Goal: Task Accomplishment & Management: Manage account settings

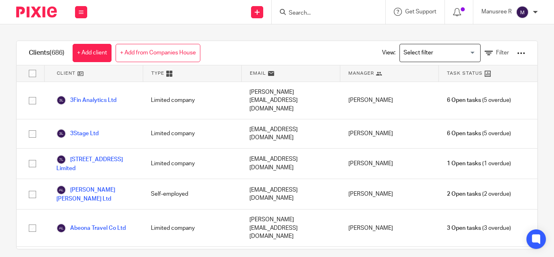
click at [300, 10] on input "Search" at bounding box center [324, 13] width 73 height 7
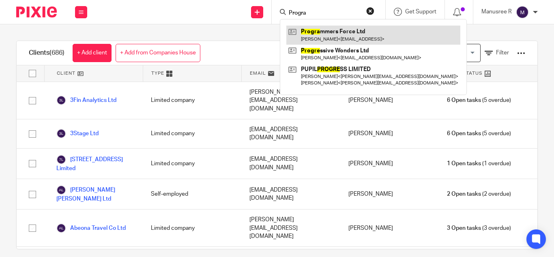
type input "Progra"
click at [328, 30] on link at bounding box center [374, 35] width 174 height 19
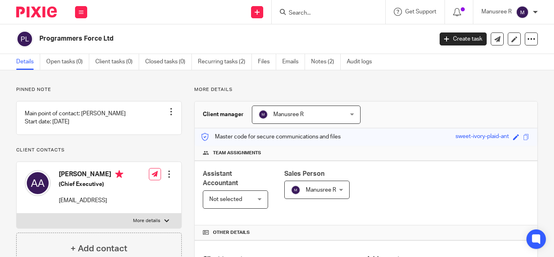
click at [317, 11] on input "Search" at bounding box center [324, 13] width 73 height 7
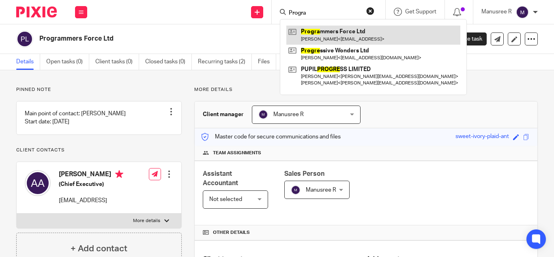
type input "Progra"
click at [340, 31] on link at bounding box center [374, 35] width 174 height 19
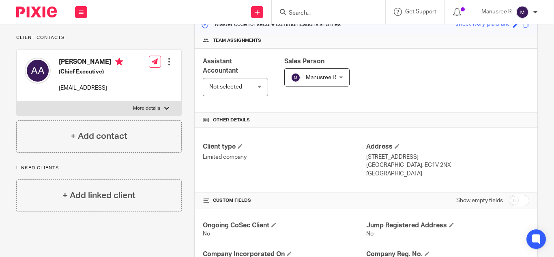
scroll to position [177, 0]
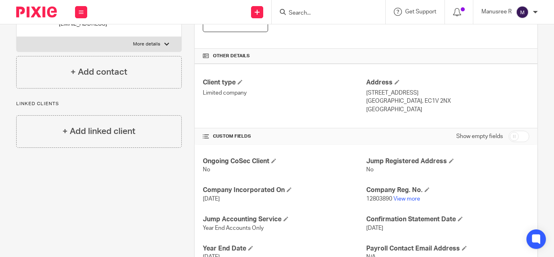
click at [509, 138] on input "checkbox" at bounding box center [519, 136] width 21 height 11
checkbox input "true"
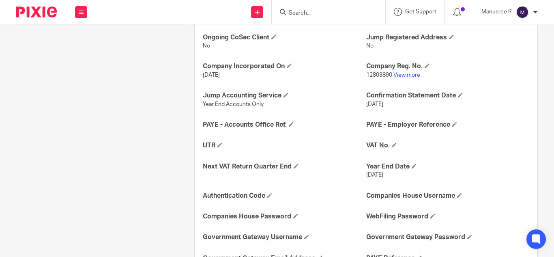
scroll to position [301, 0]
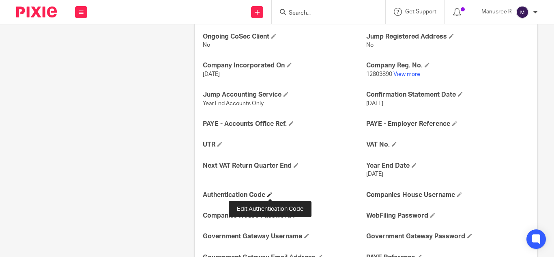
click at [269, 193] on span at bounding box center [270, 194] width 5 height 5
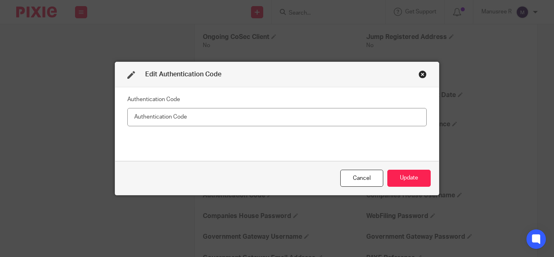
click at [211, 123] on input "text" at bounding box center [277, 117] width 300 height 18
paste input "2QPHQP"
type input "2QPHQP"
click at [399, 182] on button "Update" at bounding box center [409, 178] width 43 height 17
click at [406, 176] on button "Update" at bounding box center [409, 178] width 43 height 17
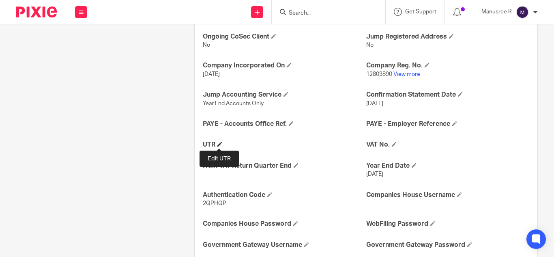
click at [220, 146] on span at bounding box center [220, 144] width 5 height 5
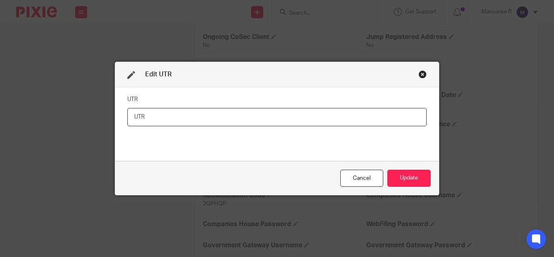
paste input "2799313305"
type input "2799313305"
click at [420, 182] on button "Update" at bounding box center [409, 178] width 43 height 17
